Goal: Check status: Check status

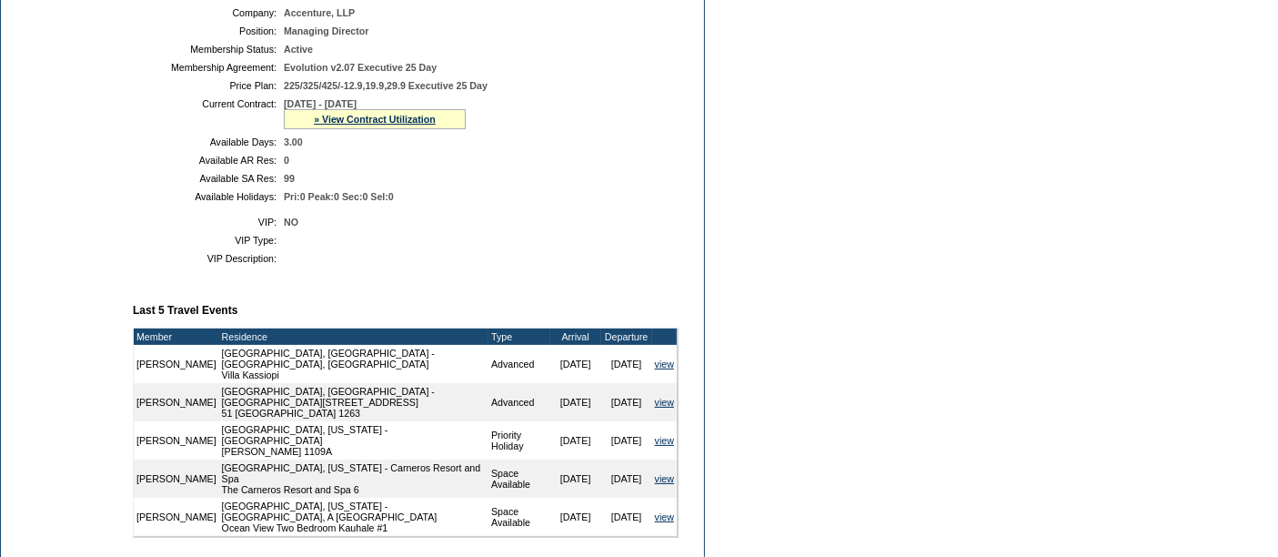
scroll to position [410, 0]
click at [332, 120] on link "» View Contract Utilization" at bounding box center [375, 119] width 122 height 11
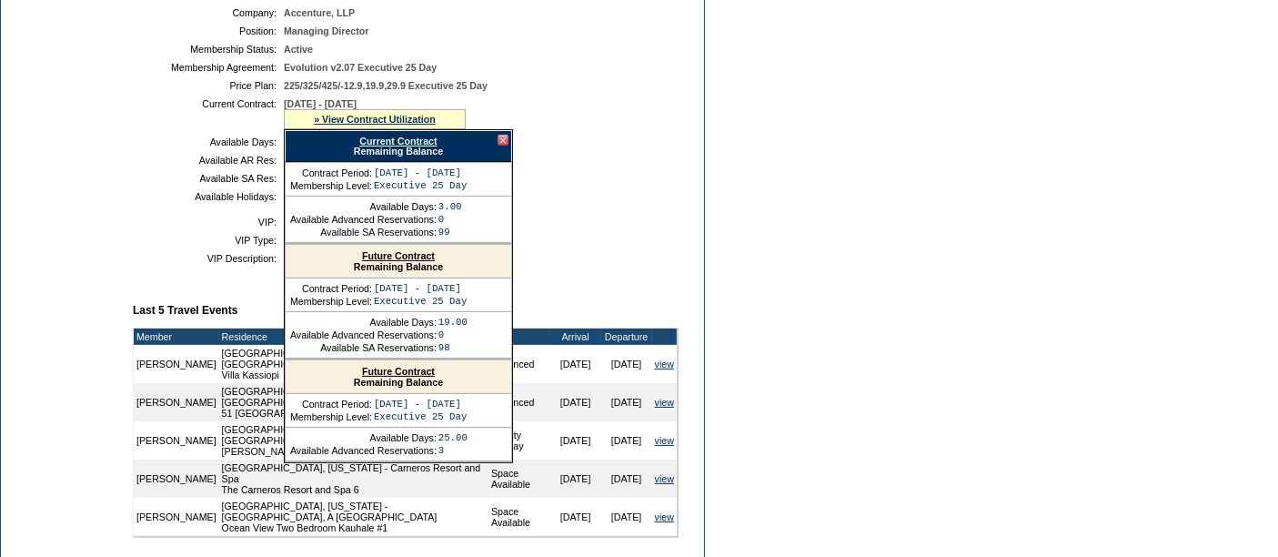
click at [361, 138] on link "Current Contract" at bounding box center [397, 141] width 77 height 11
click at [33, 317] on td "Dashboard Personal Info Business Info Address Info Web Access Notes Current Res…" at bounding box center [62, 321] width 123 height 1115
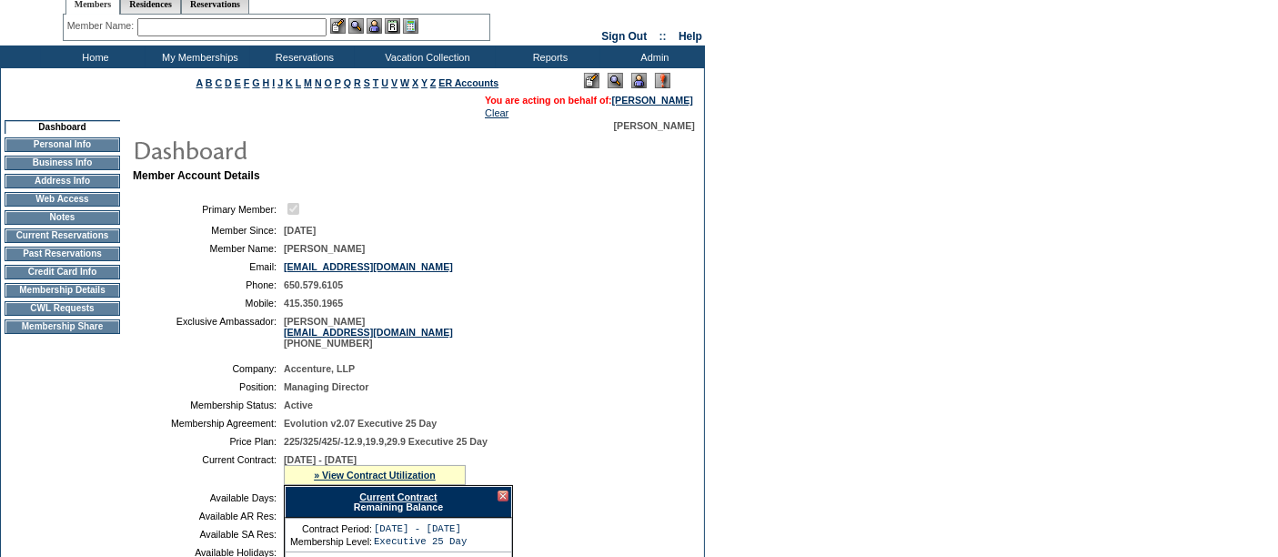
scroll to position [0, 0]
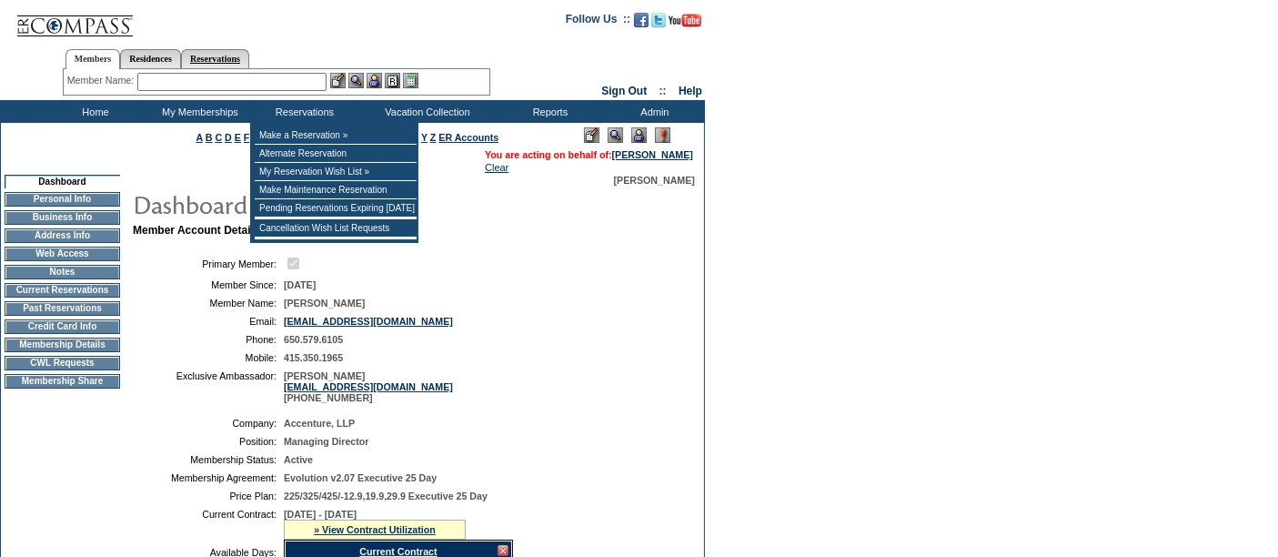
click at [249, 60] on link "Reservations" at bounding box center [215, 58] width 68 height 19
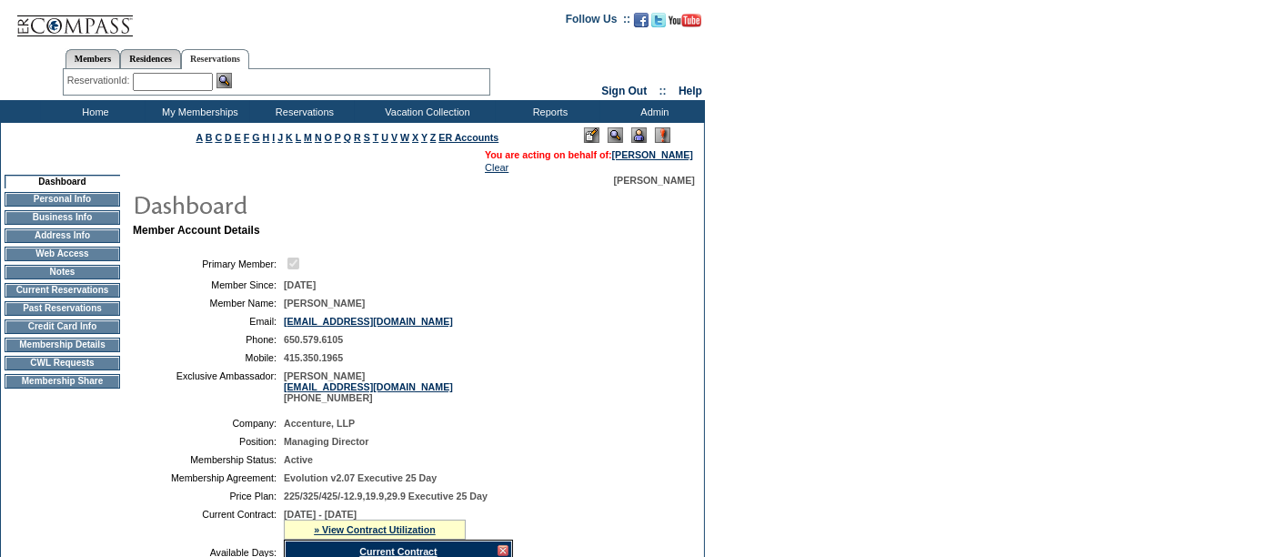
click at [189, 77] on input "text" at bounding box center [173, 82] width 80 height 18
paste input "1798588"
type input "1798588"
click at [226, 81] on img at bounding box center [223, 80] width 15 height 15
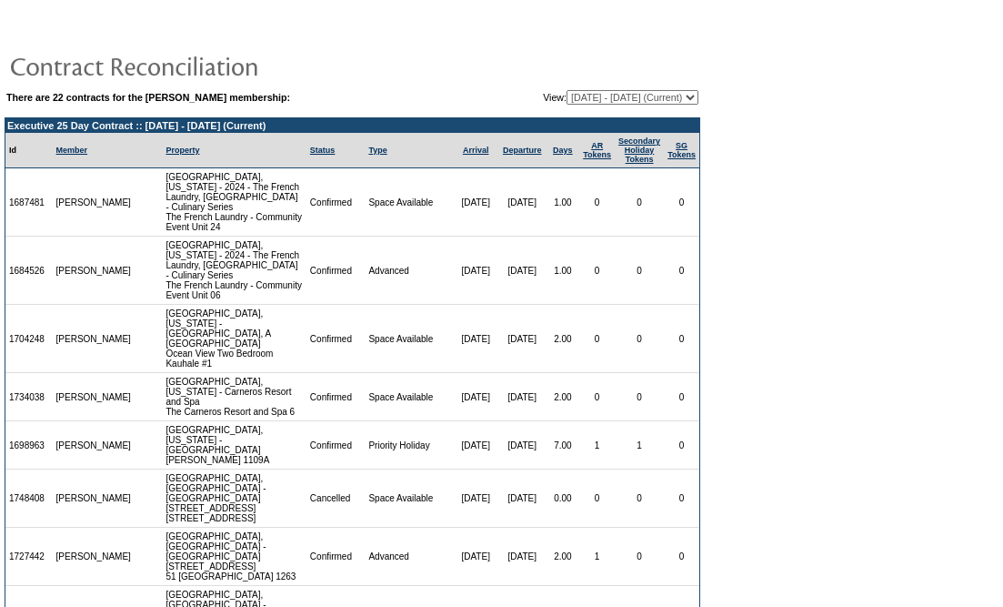
click at [587, 91] on select "[DATE] - [DATE] [DATE] - [DATE] [DATE] - [DATE] [DATE] - [DATE] [DATE] - [DATE]…" at bounding box center [633, 97] width 132 height 15
select select "129414"
click at [567, 90] on select "[DATE] - [DATE] [DATE] - [DATE] [DATE] - [DATE] [DATE] - [DATE] [DATE] - [DATE]…" at bounding box center [633, 97] width 132 height 15
